Goal: Information Seeking & Learning: Learn about a topic

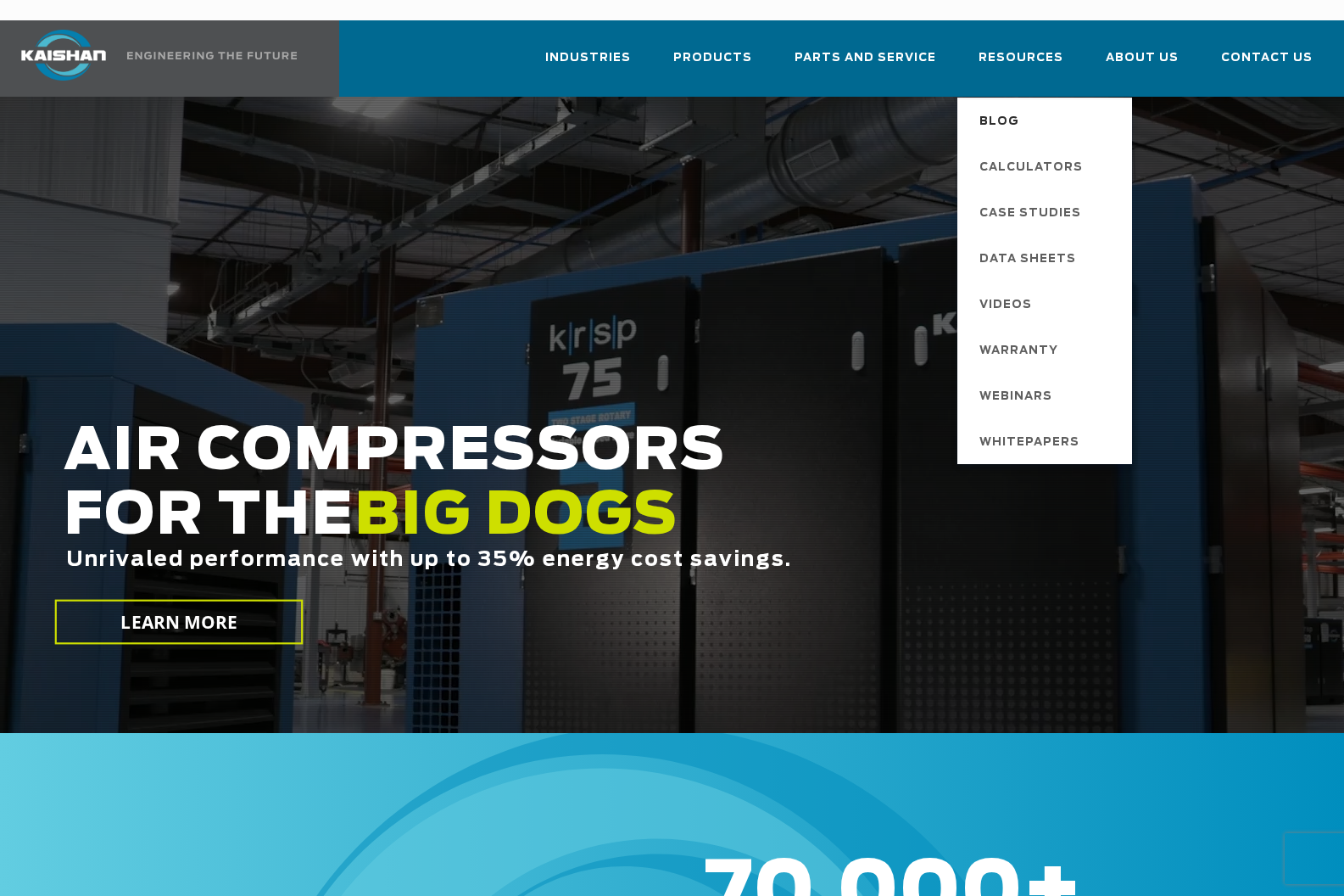
scroll to position [5, 2]
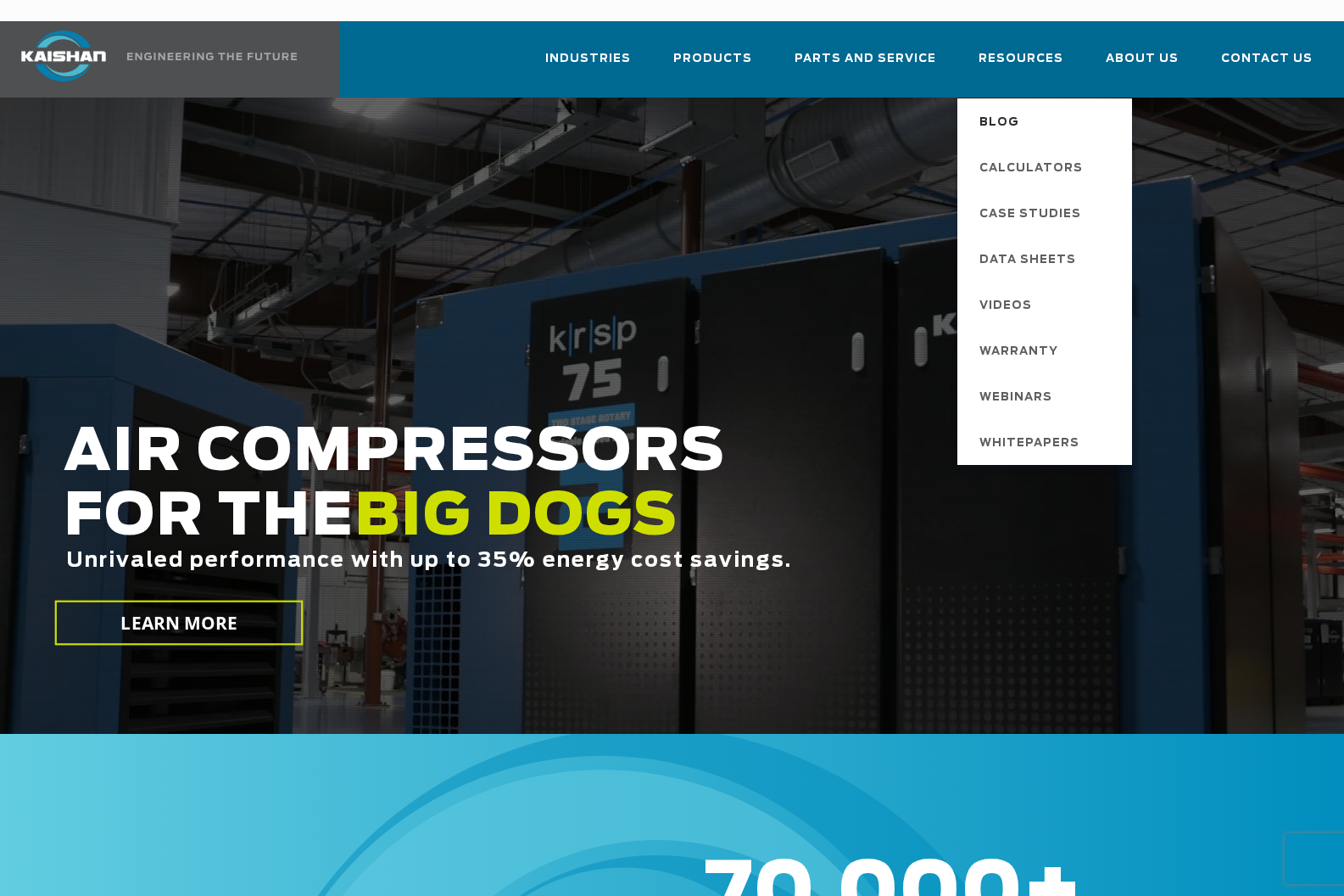
click at [1011, 109] on span "Blog" at bounding box center [999, 123] width 40 height 29
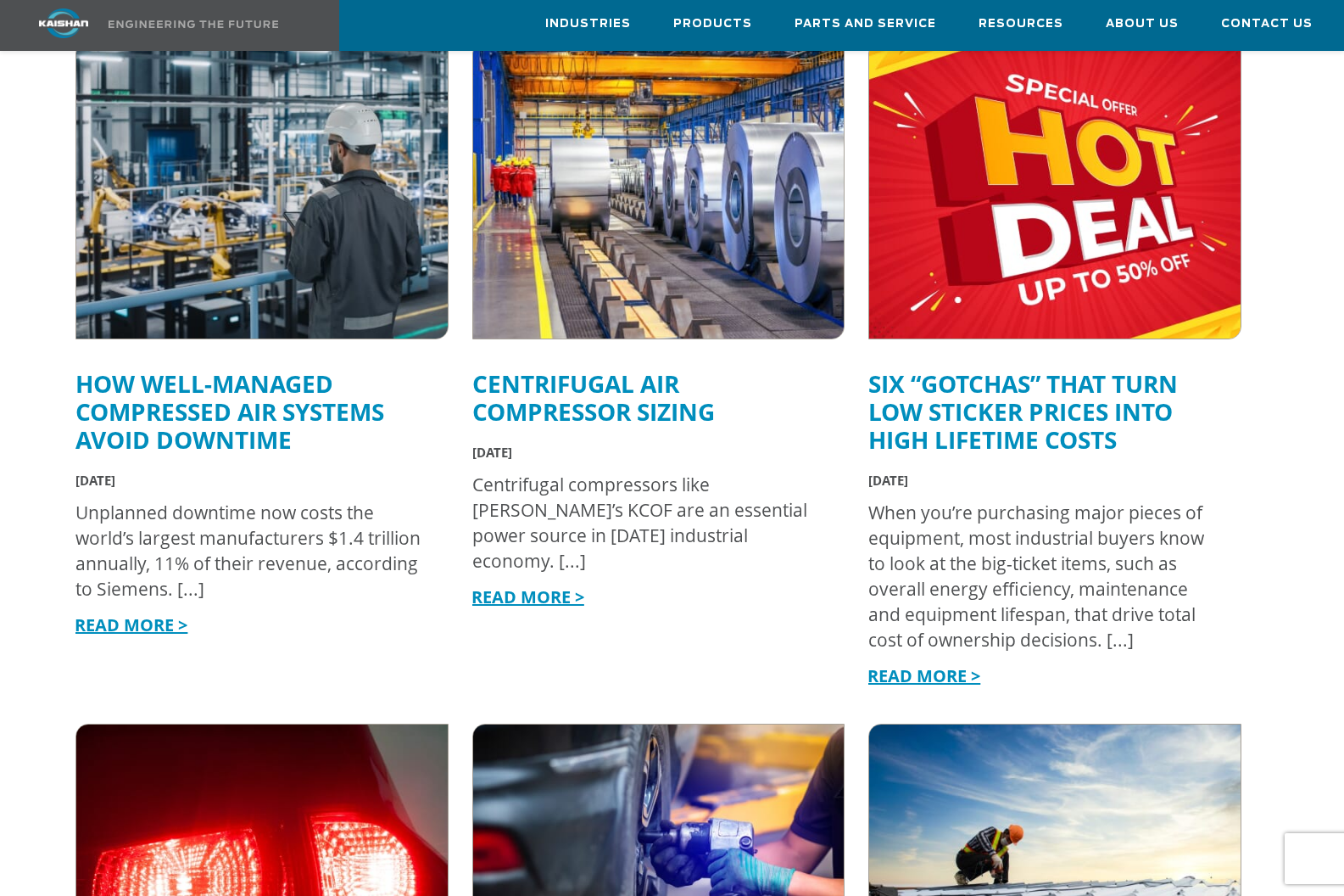
scroll to position [650, 0]
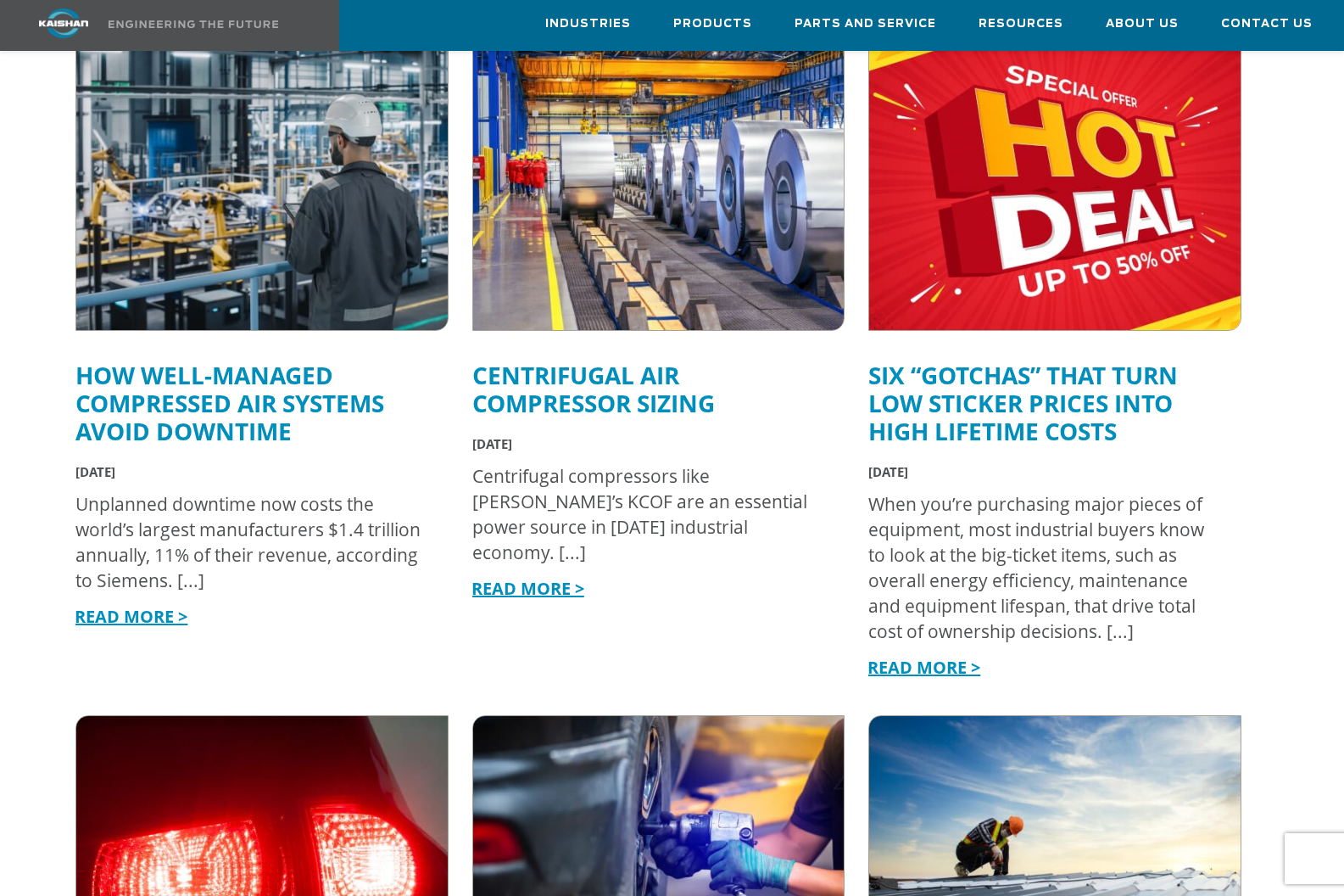
click at [285, 368] on link "How Well-Managed Compressed Air Systems Avoid Downtime" at bounding box center [230, 402] width 309 height 88
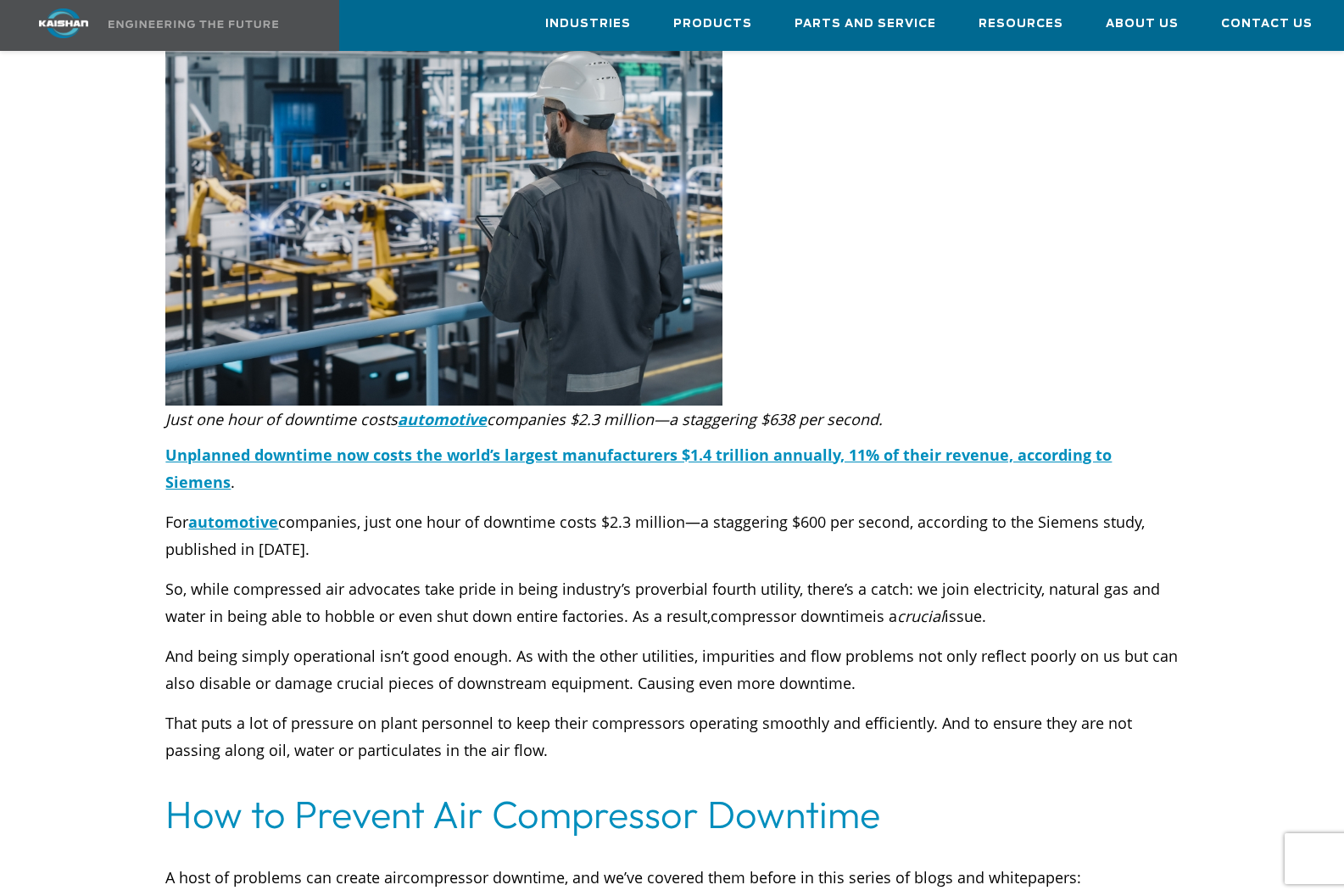
scroll to position [376, 0]
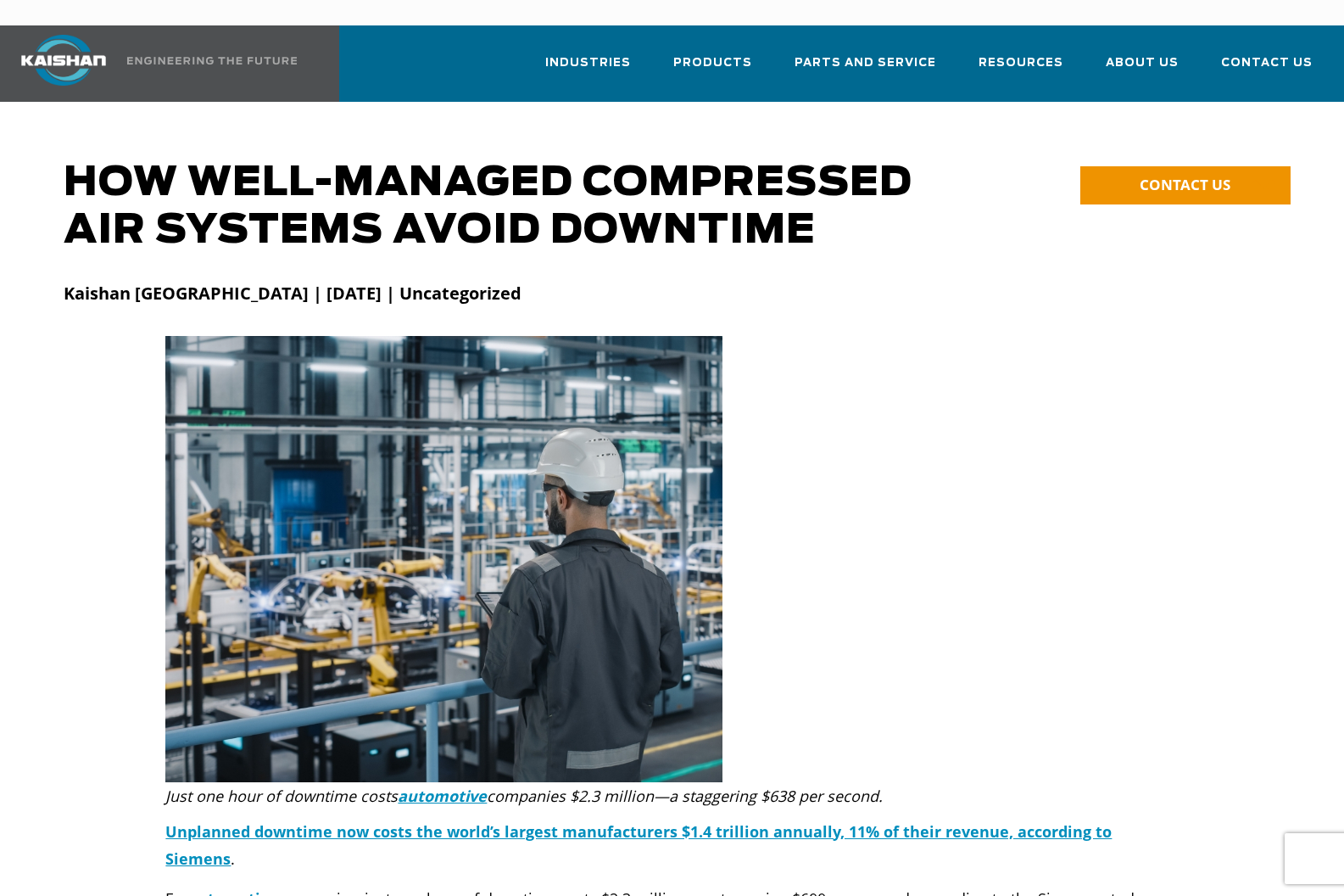
scroll to position [376, 0]
